Goal: Transaction & Acquisition: Purchase product/service

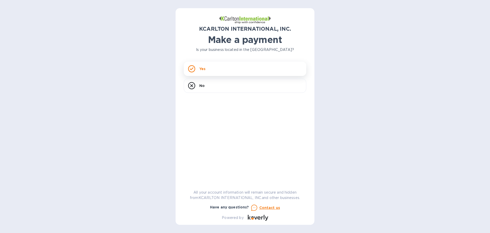
click at [244, 72] on div "Yes" at bounding box center [245, 69] width 123 height 14
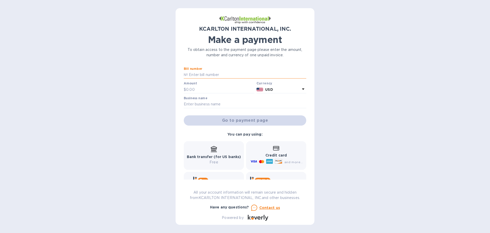
click at [209, 71] on input "text" at bounding box center [247, 75] width 119 height 8
click at [207, 73] on input "text" at bounding box center [247, 75] width 119 height 8
paste input "7250779-1"
type input "7250779-1"
click at [192, 90] on input "text" at bounding box center [220, 90] width 68 height 8
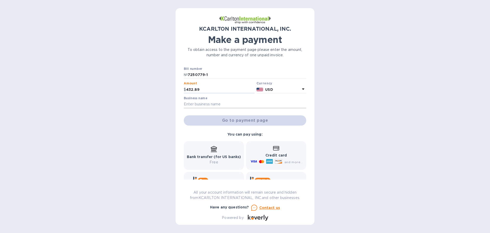
type input "432.89"
click at [219, 103] on input "text" at bounding box center [245, 104] width 123 height 8
type input "[PERSON_NAME] United States LLC"
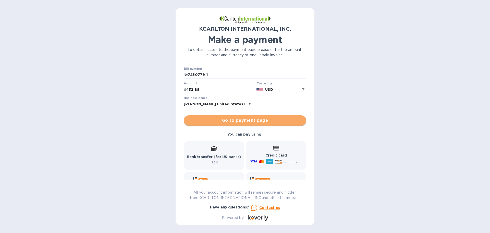
click at [245, 119] on span "Go to payment page" at bounding box center [245, 120] width 114 height 6
